Goal: Complete application form: Complete application form

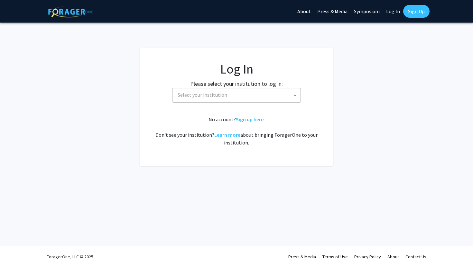
select select
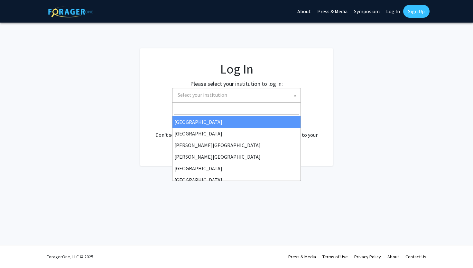
click at [275, 89] on span "Select your institution" at bounding box center [238, 94] width 126 height 13
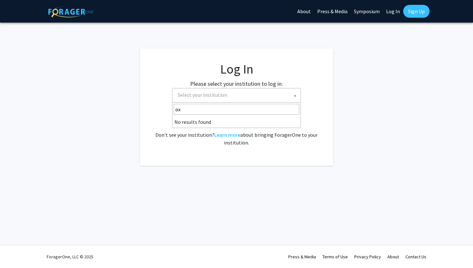
type input "o"
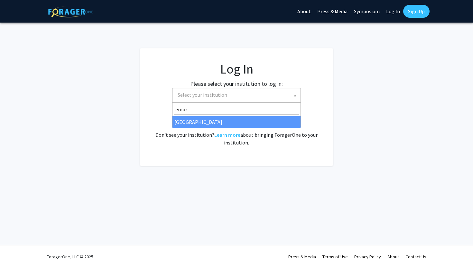
type input "emor"
select select "12"
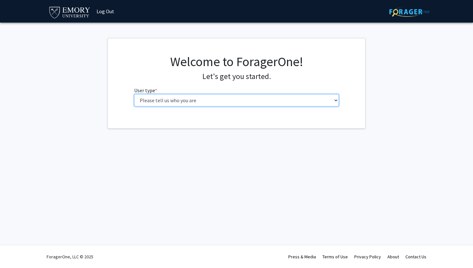
click at [201, 99] on select "Please tell us who you are Undergraduate Student Master's Student Doctoral Cand…" at bounding box center [236, 100] width 205 height 12
select select "1: undergrad"
click at [134, 94] on select "Please tell us who you are Undergraduate Student Master's Student Doctoral Cand…" at bounding box center [236, 100] width 205 height 12
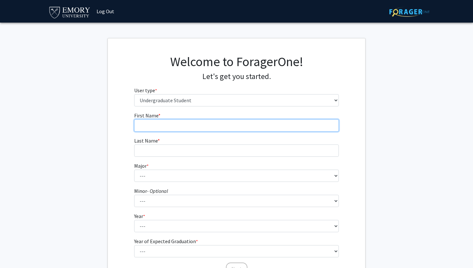
click at [192, 119] on input "First Name * required" at bounding box center [236, 125] width 205 height 12
type input "[PERSON_NAME]"
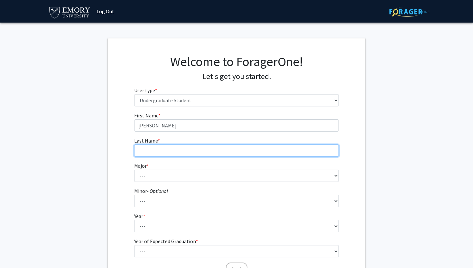
type input "[PERSON_NAME]"
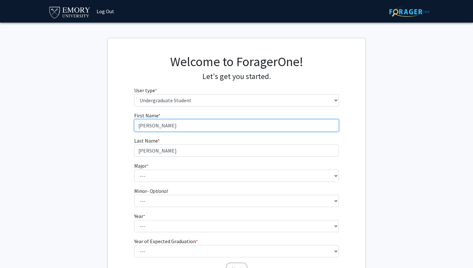
scroll to position [62, 0]
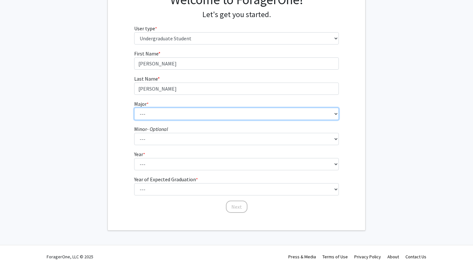
click at [164, 110] on select "--- Accounting African American Studies African Studies American Studies Analyt…" at bounding box center [236, 114] width 205 height 12
select select "12: 973"
click at [134, 108] on select "--- Accounting African American Studies African Studies American Studies Analyt…" at bounding box center [236, 114] width 205 height 12
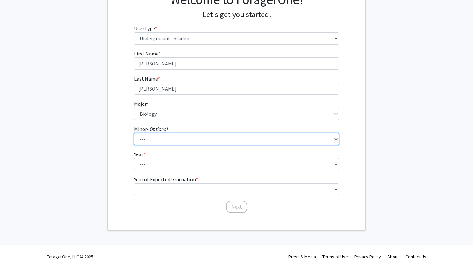
click at [155, 134] on select "--- African American Studies African Studies American Studies Ancient Mediterra…" at bounding box center [236, 139] width 205 height 12
select select "21: 748"
click at [134, 133] on select "--- African American Studies African Studies American Studies Ancient Mediterra…" at bounding box center [236, 139] width 205 height 12
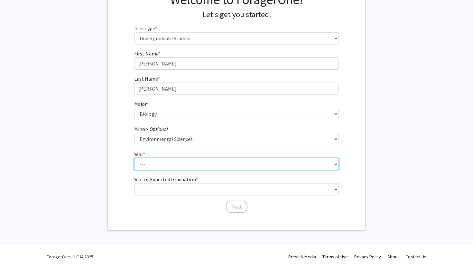
click at [136, 161] on select "--- First-year Sophomore Junior Senior Postbaccalaureate Certificate" at bounding box center [236, 164] width 205 height 12
select select "1: first-year"
click at [134, 158] on select "--- First-year Sophomore Junior Senior Postbaccalaureate Certificate" at bounding box center [236, 164] width 205 height 12
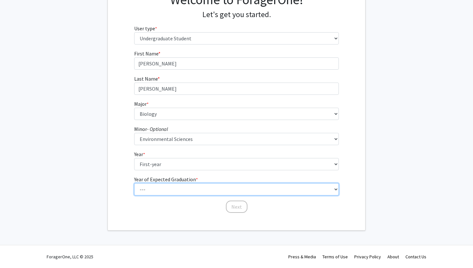
click at [142, 195] on select "--- 2025 2026 2027 2028 2029 2030 2031 2032 2033 2034" at bounding box center [236, 189] width 205 height 12
select select "5: 2029"
click at [134, 183] on select "--- 2025 2026 2027 2028 2029 2030 2031 2032 2033 2034" at bounding box center [236, 189] width 205 height 12
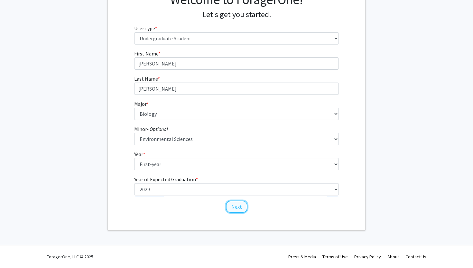
click at [237, 208] on button "Next" at bounding box center [237, 206] width 22 height 12
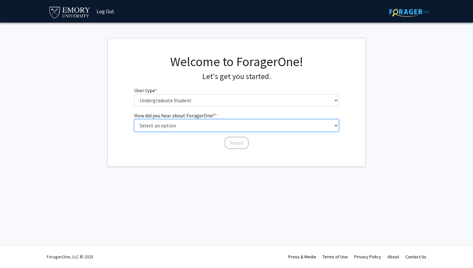
click at [202, 125] on select "Select an option Peer/student recommendation Faculty/staff recommendation Unive…" at bounding box center [236, 125] width 205 height 12
select select "4: university_email"
click at [134, 119] on select "Select an option Peer/student recommendation Faculty/staff recommendation Unive…" at bounding box center [236, 125] width 205 height 12
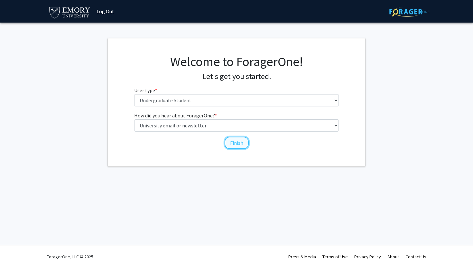
click at [229, 143] on button "Finish" at bounding box center [237, 142] width 24 height 12
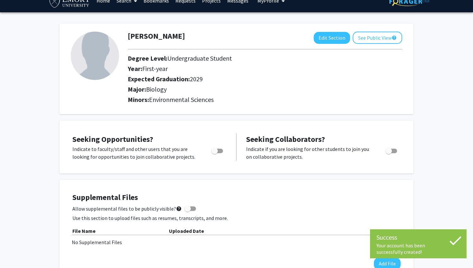
scroll to position [17, 0]
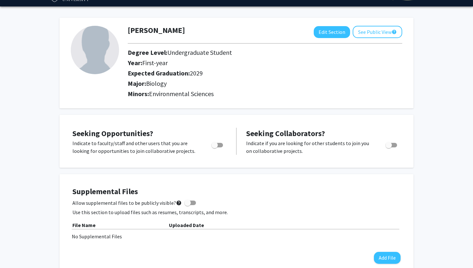
click at [217, 144] on span "Toggle" at bounding box center [215, 145] width 6 height 6
click at [215, 147] on input "Are you actively seeking opportunities?" at bounding box center [214, 147] width 0 height 0
checkbox input "true"
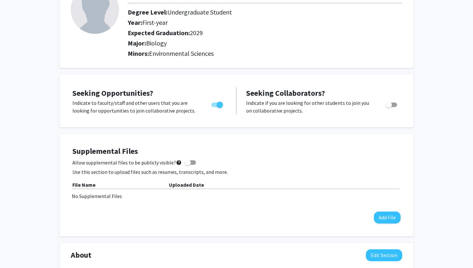
scroll to position [230, 0]
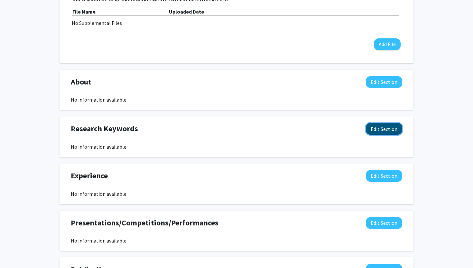
click at [380, 127] on button "Edit Section" at bounding box center [384, 129] width 36 height 12
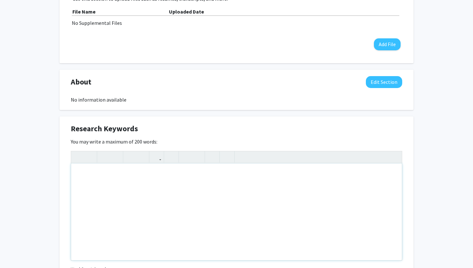
click at [282, 191] on div "Note to users with screen readers: Please deactivate our accessibility plugin f…" at bounding box center [236, 211] width 331 height 97
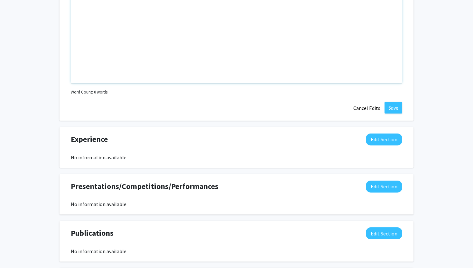
scroll to position [267, 0]
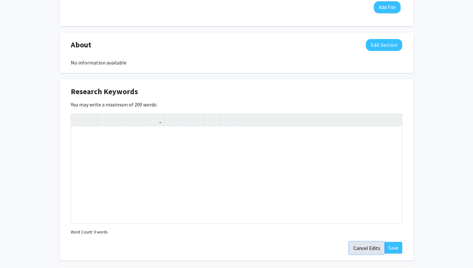
click at [368, 245] on button "Cancel Edits" at bounding box center [366, 247] width 35 height 12
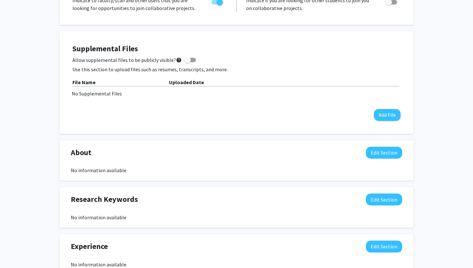
scroll to position [0, 0]
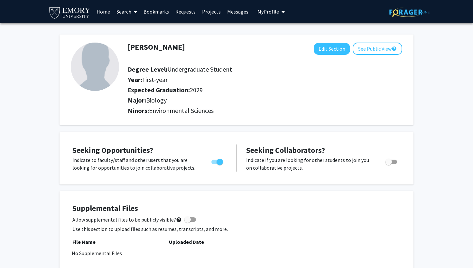
click at [124, 12] on link "Search" at bounding box center [126, 11] width 27 height 23
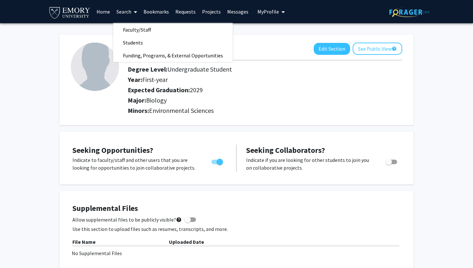
click at [155, 10] on link "Bookmarks" at bounding box center [156, 11] width 32 height 23
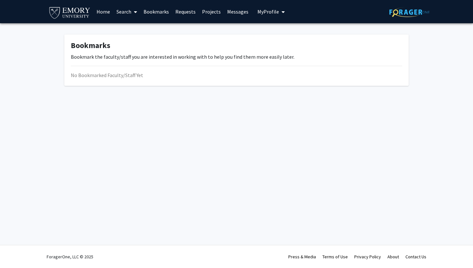
click at [102, 10] on link "Home" at bounding box center [103, 11] width 20 height 23
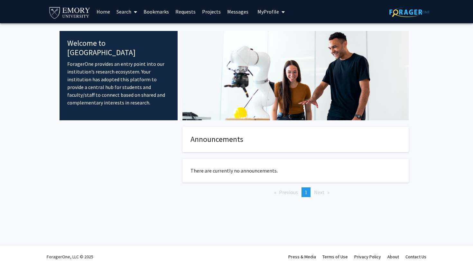
click at [103, 11] on link "Home" at bounding box center [103, 11] width 20 height 23
click at [264, 14] on span "My Profile" at bounding box center [269, 11] width 22 height 6
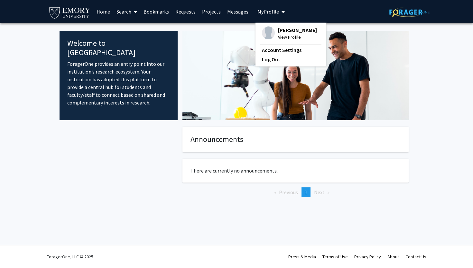
click at [240, 4] on link "Messages" at bounding box center [238, 11] width 28 height 23
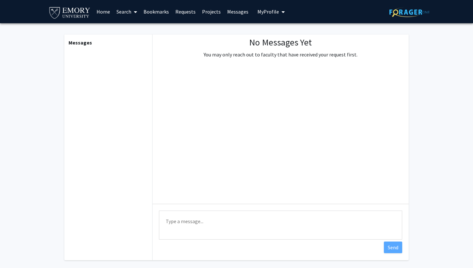
click at [210, 10] on link "Projects" at bounding box center [211, 11] width 25 height 23
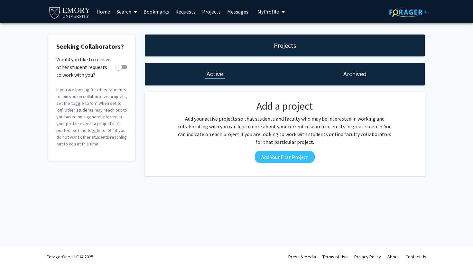
click at [193, 9] on link "Requests" at bounding box center [185, 11] width 27 height 23
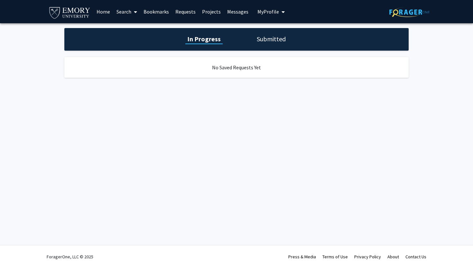
click at [155, 12] on link "Bookmarks" at bounding box center [156, 11] width 32 height 23
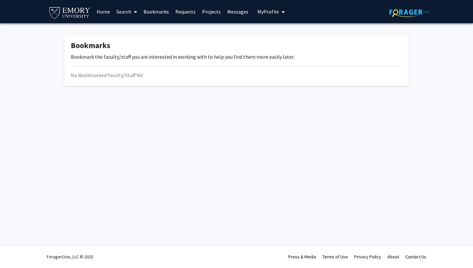
click at [126, 9] on link "Search" at bounding box center [126, 11] width 27 height 23
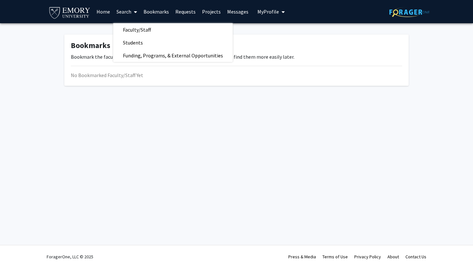
click at [99, 11] on link "Home" at bounding box center [103, 11] width 20 height 23
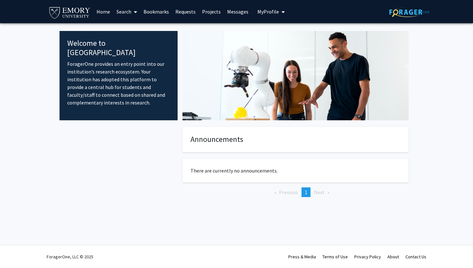
click at [74, 11] on img at bounding box center [69, 12] width 43 height 14
click at [57, 6] on img at bounding box center [69, 12] width 43 height 14
click at [132, 98] on div "Welcome to ForagerOne ForagerOne provides an entry point into our institution’s…" at bounding box center [119, 75] width 118 height 89
click at [127, 11] on link "Search" at bounding box center [126, 11] width 27 height 23
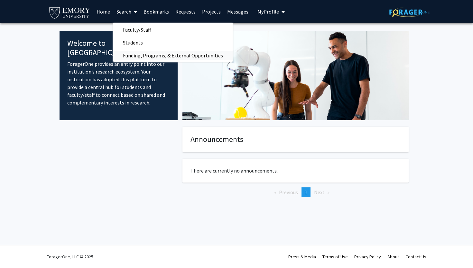
click at [138, 51] on span "Funding, Programs, & External Opportunities" at bounding box center [172, 55] width 119 height 13
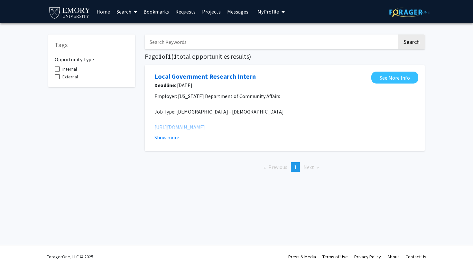
click at [207, 10] on link "Projects" at bounding box center [211, 11] width 25 height 23
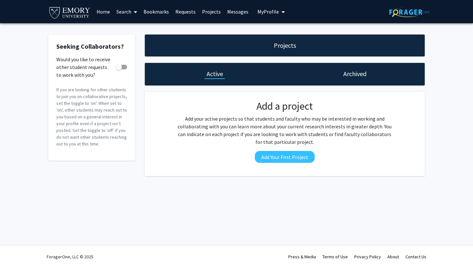
click at [338, 73] on div "Archived" at bounding box center [355, 74] width 140 height 23
click at [125, 66] on span at bounding box center [122, 67] width 12 height 5
click at [119, 69] on input "Would you like to receive other student requests to work with you?" at bounding box center [118, 69] width 0 height 0
click at [122, 66] on span at bounding box center [124, 67] width 6 height 6
click at [119, 69] on input "Would you like to receive other student requests to work with you?" at bounding box center [118, 69] width 0 height 0
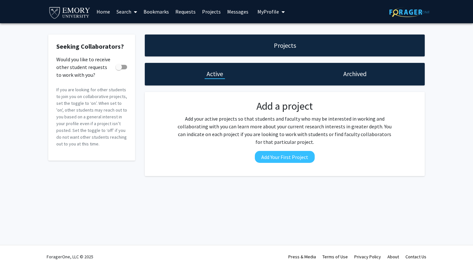
click at [122, 66] on span at bounding box center [122, 67] width 12 height 5
click at [119, 69] on input "Would you like to receive other student requests to work with you?" at bounding box center [118, 69] width 0 height 0
checkbox input "true"
click at [267, 16] on button "My Profile" at bounding box center [271, 11] width 31 height 23
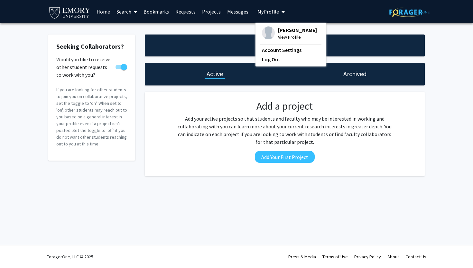
click at [236, 14] on link "Messages" at bounding box center [238, 11] width 28 height 23
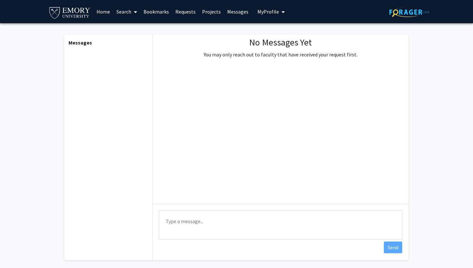
click at [200, 8] on link "Projects" at bounding box center [211, 11] width 25 height 23
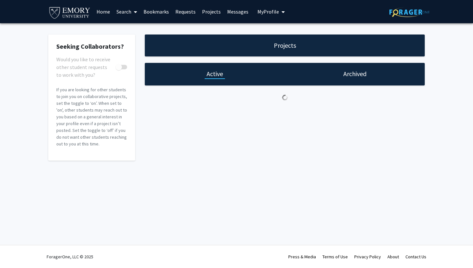
checkbox input "true"
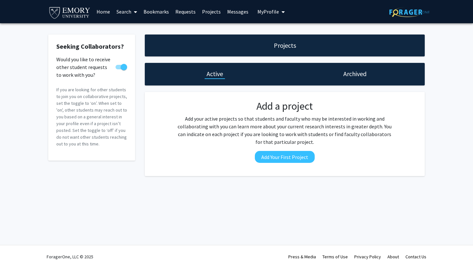
click at [177, 14] on link "Requests" at bounding box center [185, 11] width 27 height 23
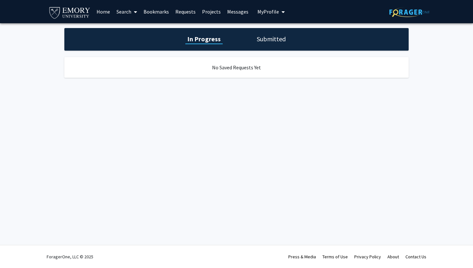
click at [158, 9] on link "Bookmarks" at bounding box center [156, 11] width 32 height 23
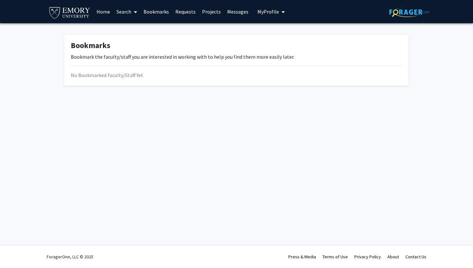
click at [124, 9] on link "Search" at bounding box center [126, 11] width 27 height 23
